Goal: Information Seeking & Learning: Understand process/instructions

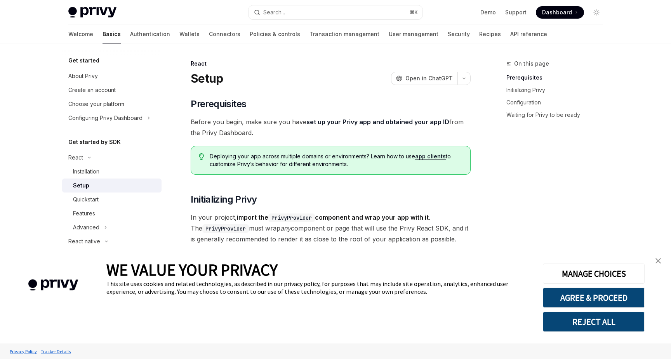
click at [552, 10] on span "Dashboard" at bounding box center [557, 13] width 30 height 8
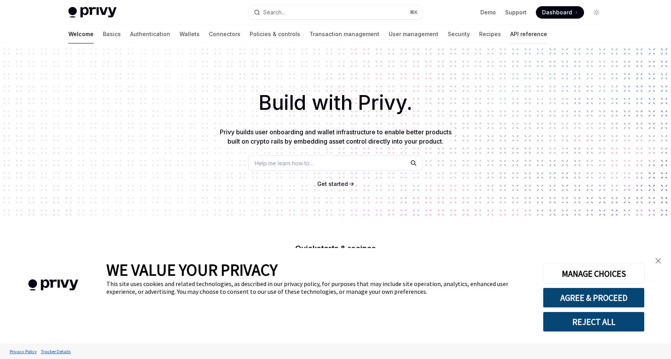
click at [510, 34] on link "API reference" at bounding box center [528, 34] width 37 height 19
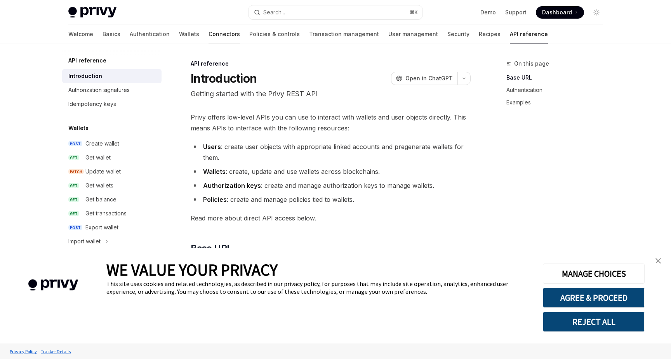
click at [209, 37] on link "Connectors" at bounding box center [224, 34] width 31 height 19
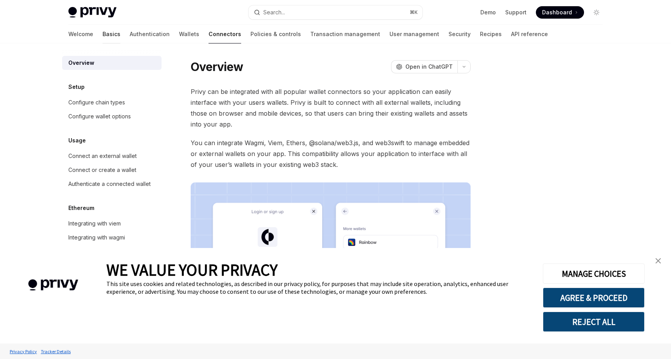
click at [103, 32] on link "Basics" at bounding box center [112, 34] width 18 height 19
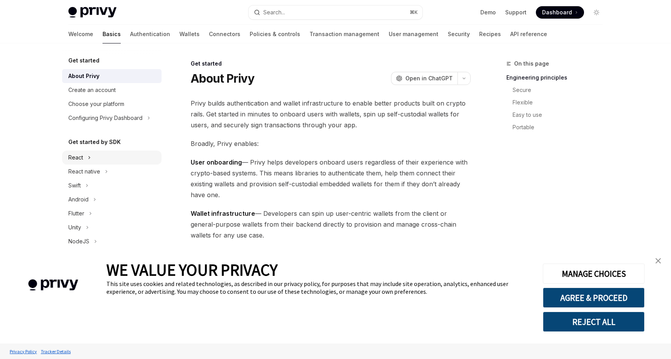
click at [82, 158] on div "React" at bounding box center [75, 157] width 15 height 9
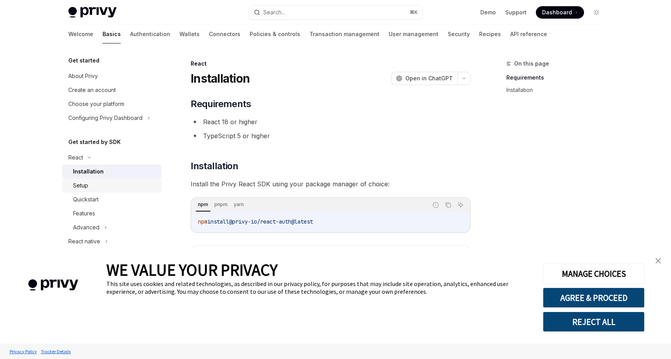
click at [87, 185] on div "Setup" at bounding box center [80, 185] width 15 height 9
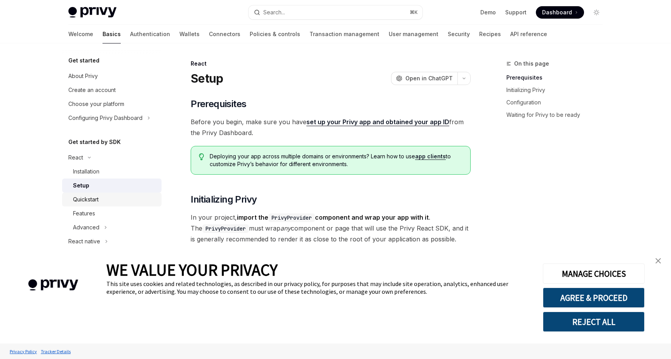
click at [87, 198] on div "Quickstart" at bounding box center [86, 199] width 26 height 9
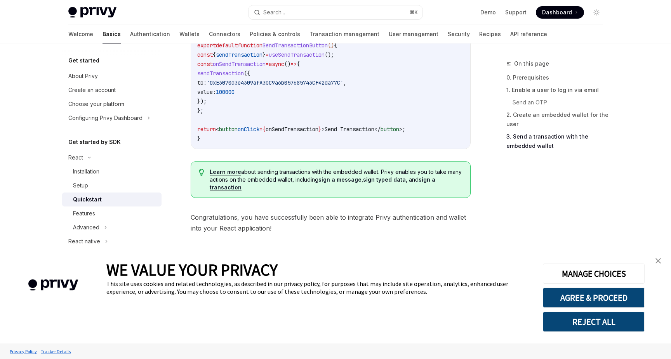
scroll to position [780, 0]
click at [107, 225] on button "Advanced" at bounding box center [111, 228] width 99 height 14
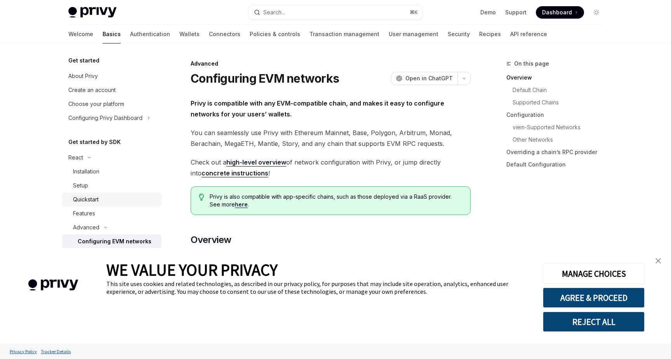
click at [88, 202] on div "Quickstart" at bounding box center [86, 199] width 26 height 9
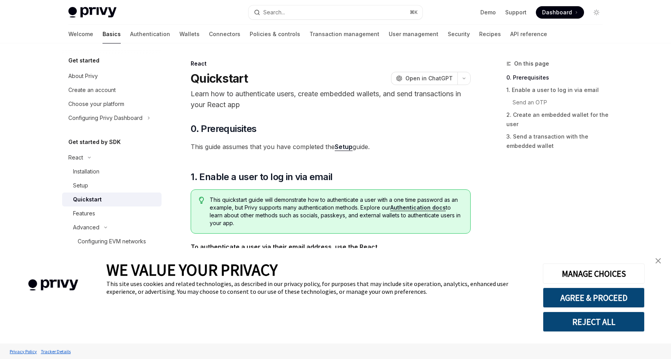
click at [88, 202] on div "Quickstart" at bounding box center [87, 199] width 29 height 9
type textarea "*"
